Goal: Information Seeking & Learning: Learn about a topic

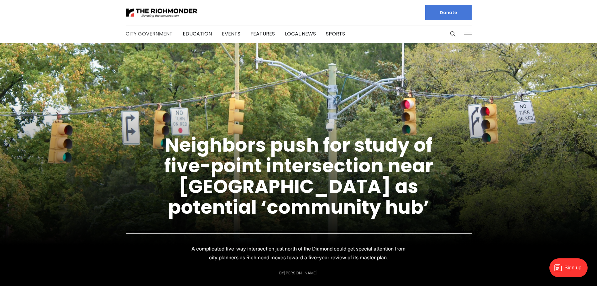
click at [157, 33] on link "City Government" at bounding box center [149, 33] width 47 height 7
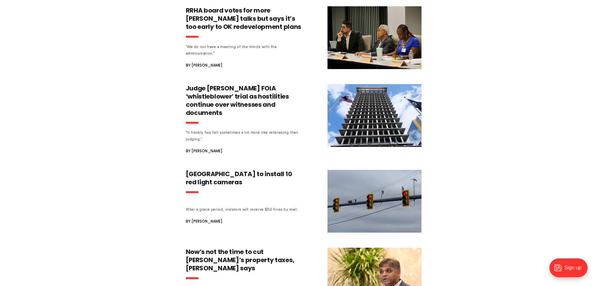
scroll to position [366, 0]
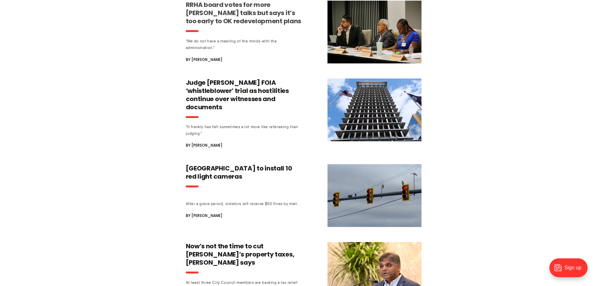
click at [215, 19] on h3 "RRHA board votes for more [PERSON_NAME] talks but says it’s too early to OK red…" at bounding box center [244, 13] width 117 height 24
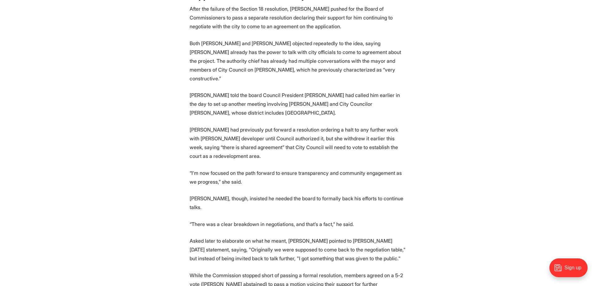
scroll to position [1359, 0]
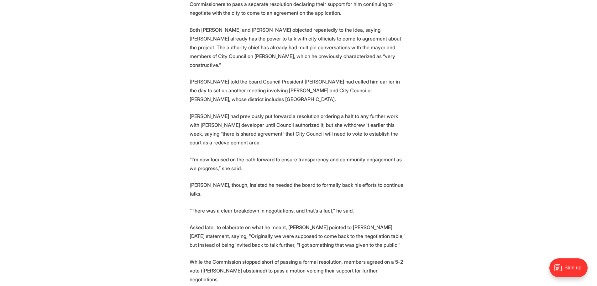
drag, startPoint x: 129, startPoint y: 199, endPoint x: 65, endPoint y: 195, distance: 64.1
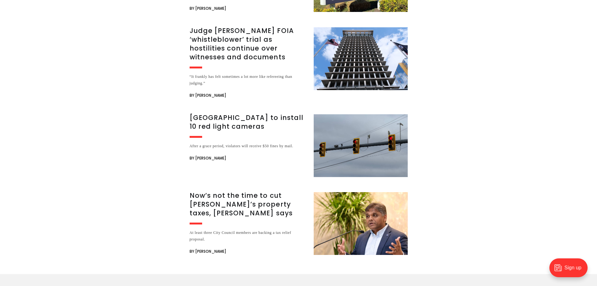
scroll to position [2195, 0]
